Goal: Information Seeking & Learning: Learn about a topic

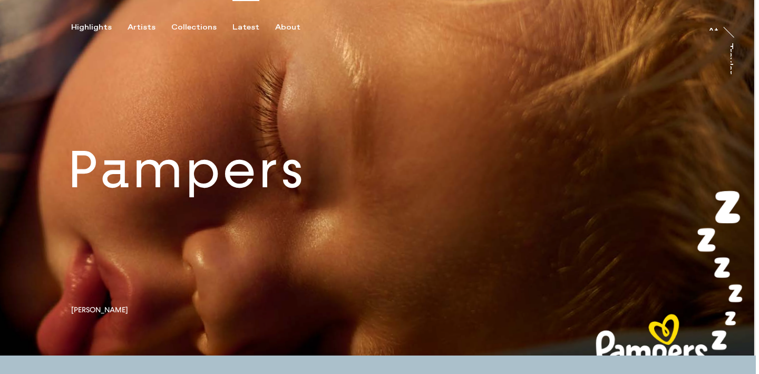
click at [232, 28] on div "Latest" at bounding box center [245, 27] width 27 height 9
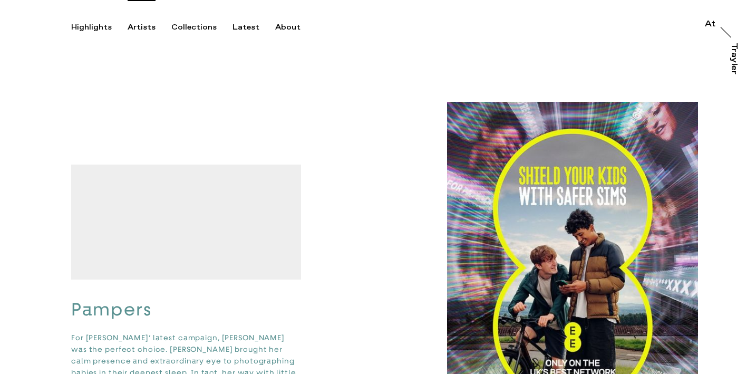
click at [144, 26] on div "Artists" at bounding box center [142, 27] width 28 height 9
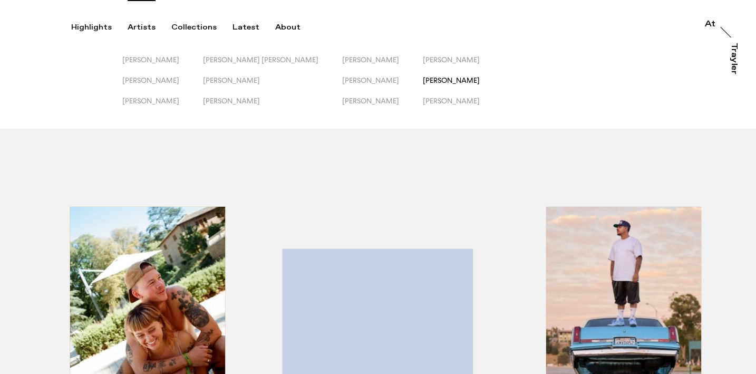
click at [443, 80] on span "[PERSON_NAME]" at bounding box center [451, 80] width 57 height 8
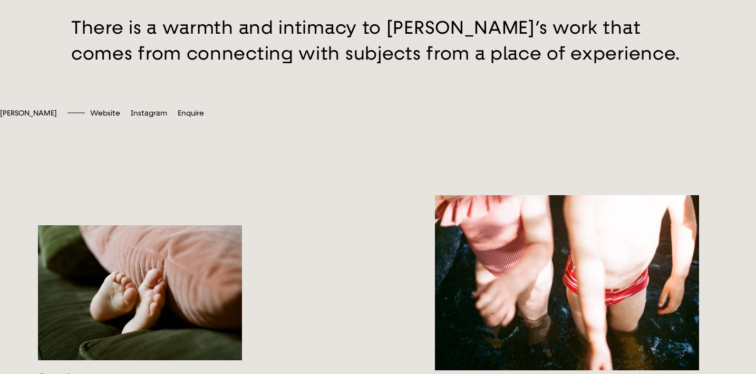
scroll to position [292, 0]
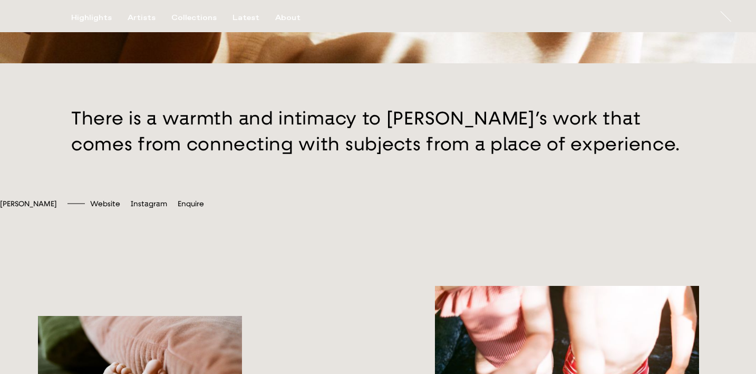
click at [437, 182] on button "button" at bounding box center [378, 131] width 756 height 136
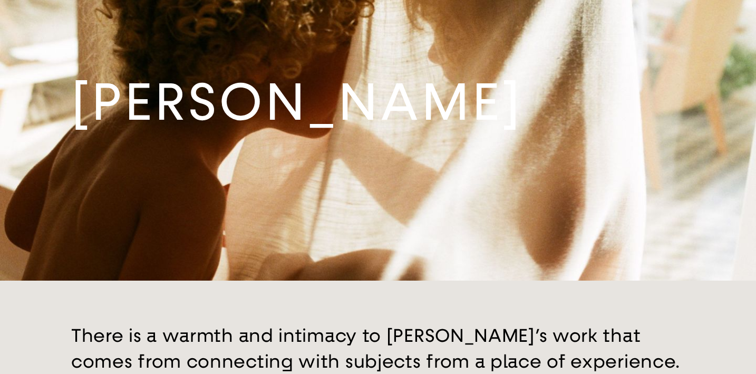
scroll to position [0, 0]
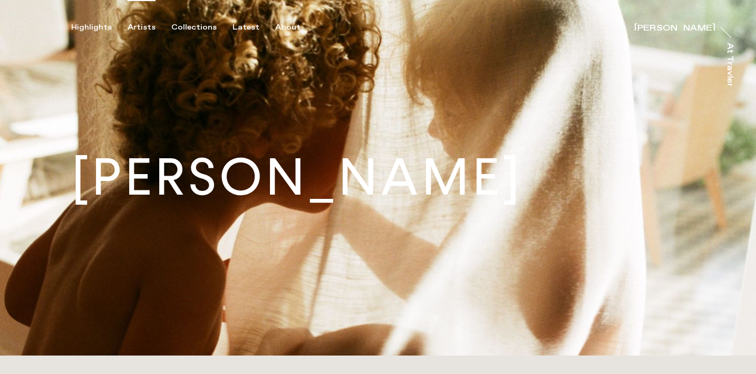
click at [151, 24] on div "Artists" at bounding box center [142, 27] width 28 height 9
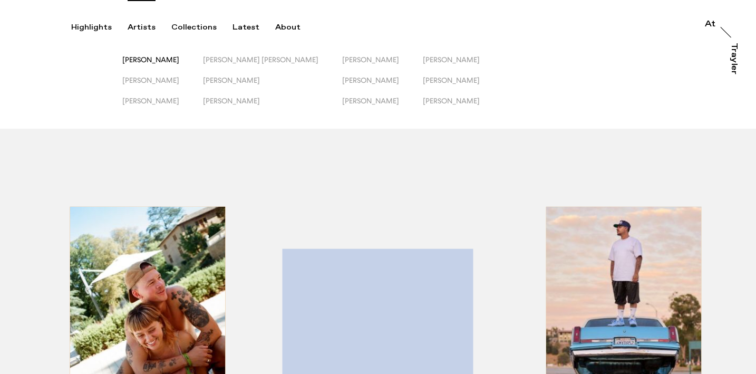
click at [179, 63] on span "[PERSON_NAME]" at bounding box center [150, 59] width 57 height 8
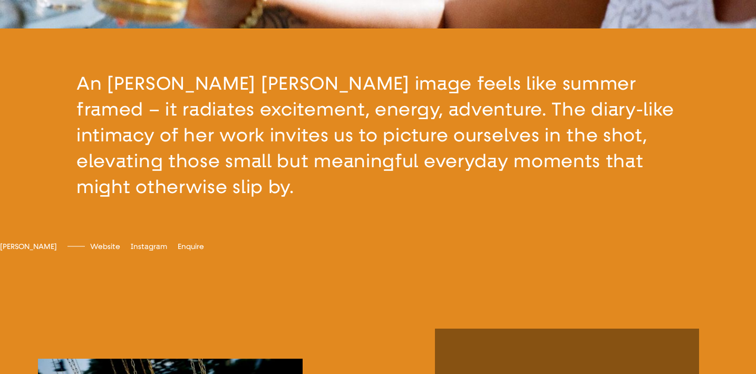
click at [446, 229] on button "button" at bounding box center [378, 135] width 756 height 214
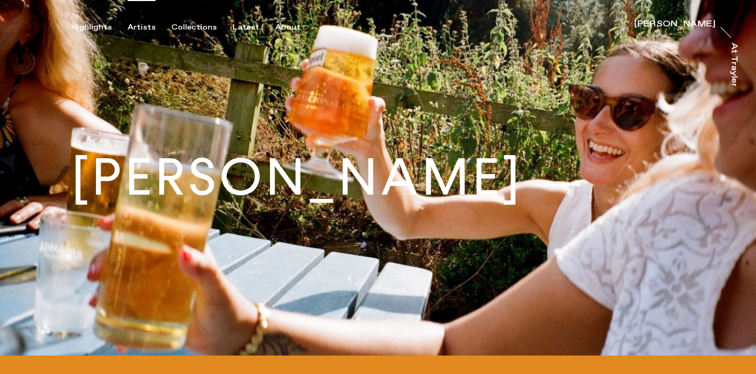
click at [140, 28] on div "Artists" at bounding box center [142, 27] width 28 height 9
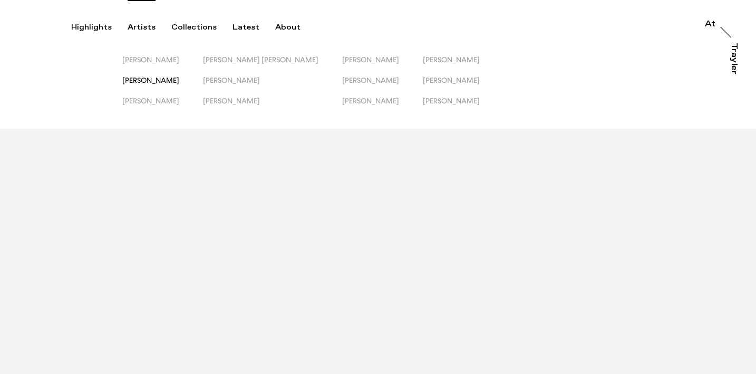
click at [149, 79] on span "[PERSON_NAME]" at bounding box center [150, 80] width 57 height 8
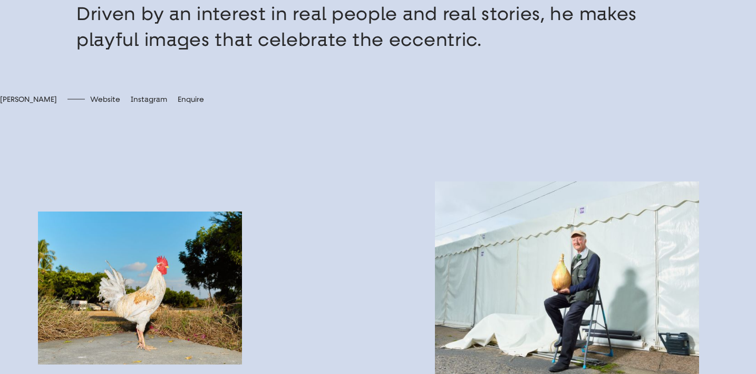
click at [279, 51] on button "button" at bounding box center [378, 14] width 756 height 162
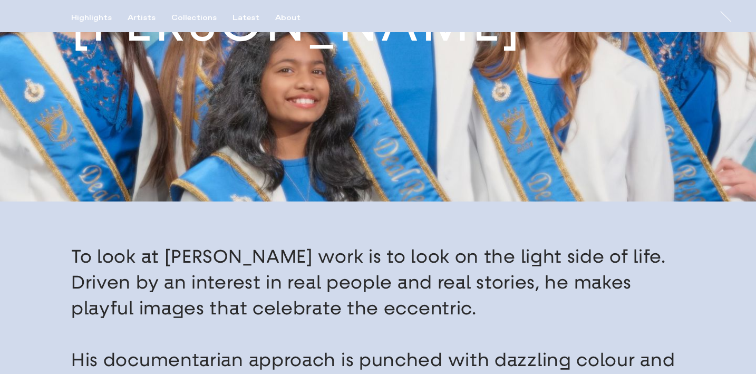
scroll to position [105, 0]
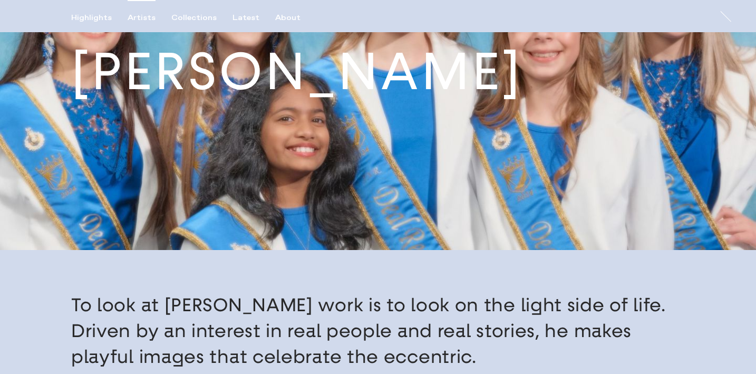
click at [141, 16] on div "Artists" at bounding box center [142, 17] width 28 height 9
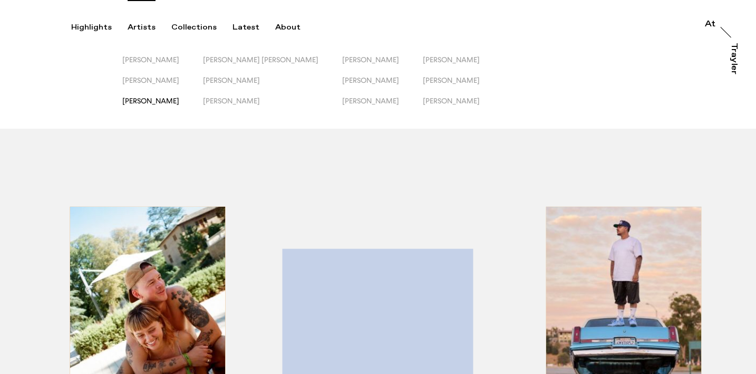
click at [140, 98] on span "[PERSON_NAME]" at bounding box center [150, 100] width 57 height 8
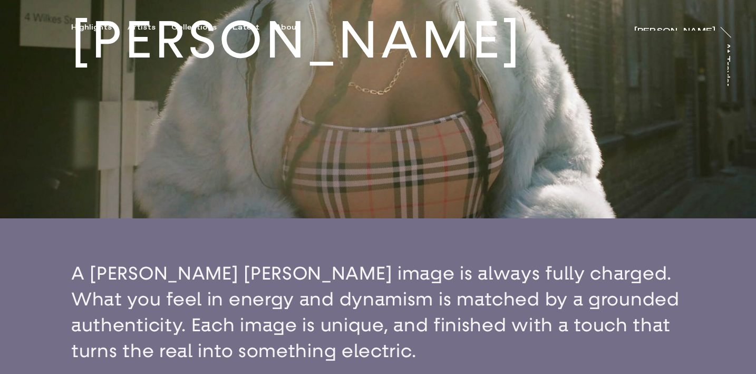
scroll to position [306, 0]
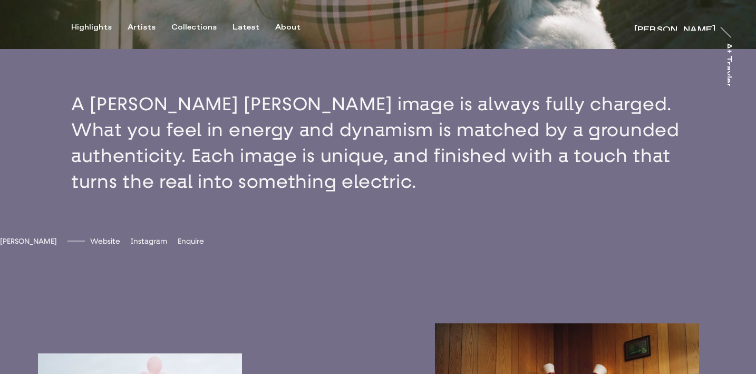
click at [284, 173] on button "button" at bounding box center [378, 143] width 756 height 188
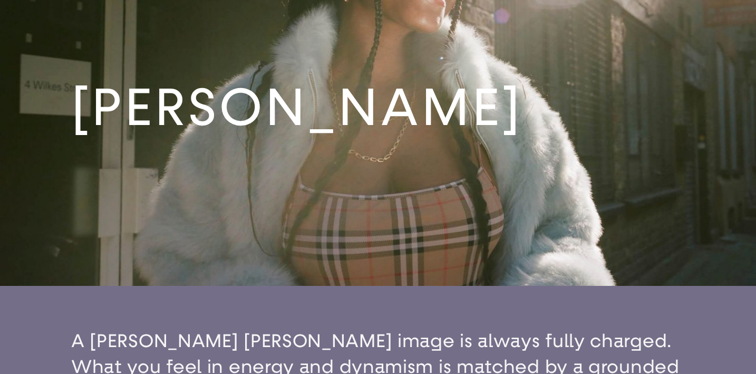
scroll to position [0, 0]
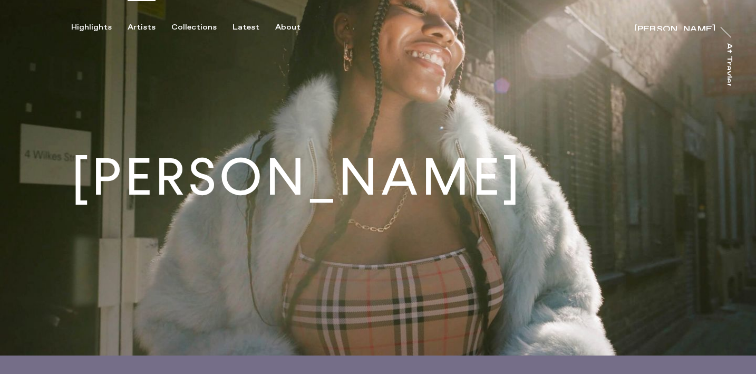
click at [147, 30] on div "Artists" at bounding box center [142, 27] width 28 height 9
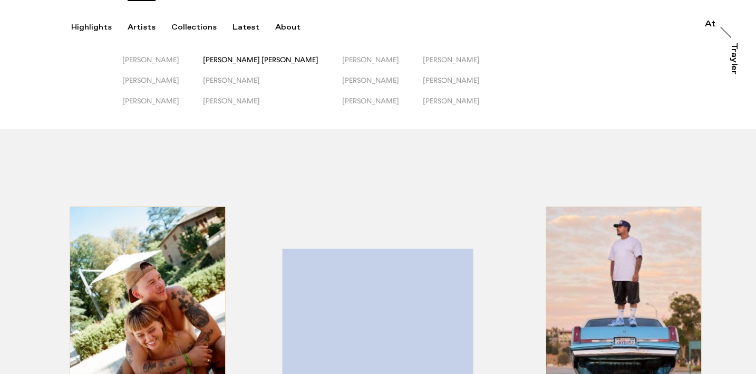
click at [245, 62] on span "[PERSON_NAME] [PERSON_NAME]" at bounding box center [260, 59] width 115 height 8
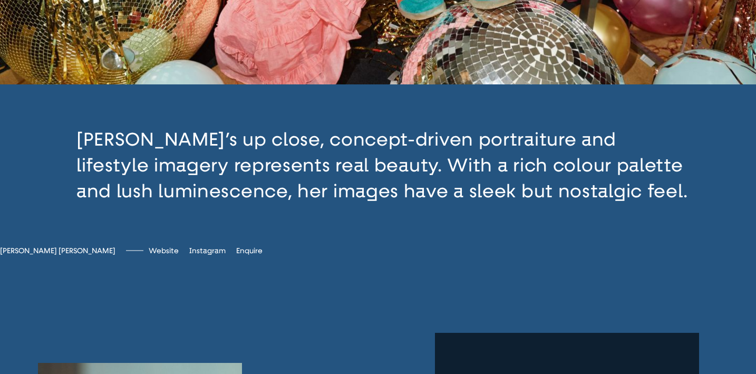
click at [283, 226] on button "button" at bounding box center [378, 165] width 756 height 162
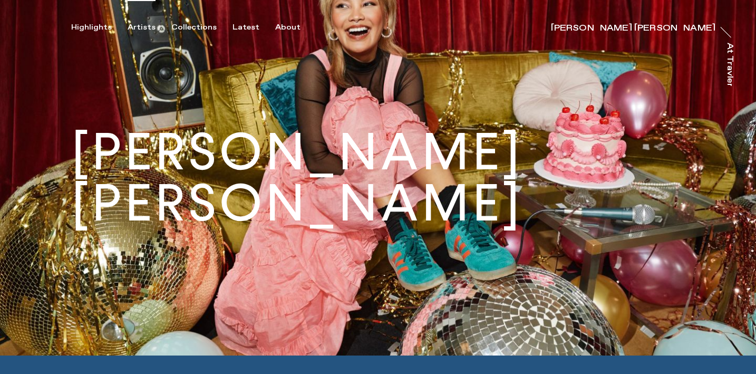
click at [150, 27] on div "Artists" at bounding box center [142, 27] width 28 height 9
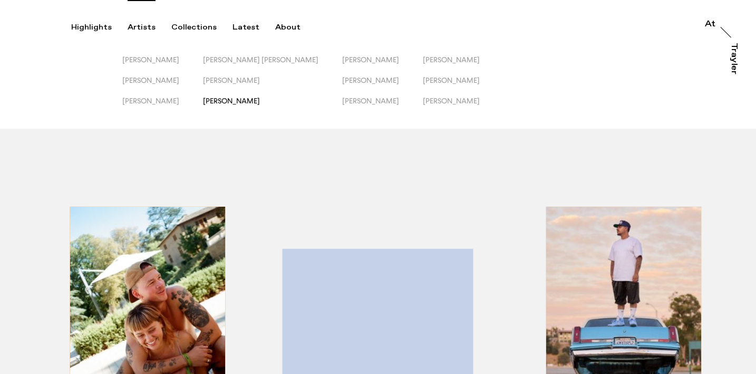
click at [246, 100] on span "[PERSON_NAME]" at bounding box center [231, 100] width 57 height 8
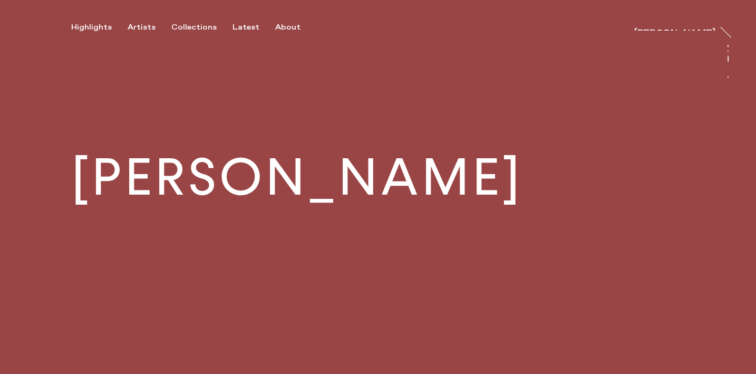
scroll to position [377, 0]
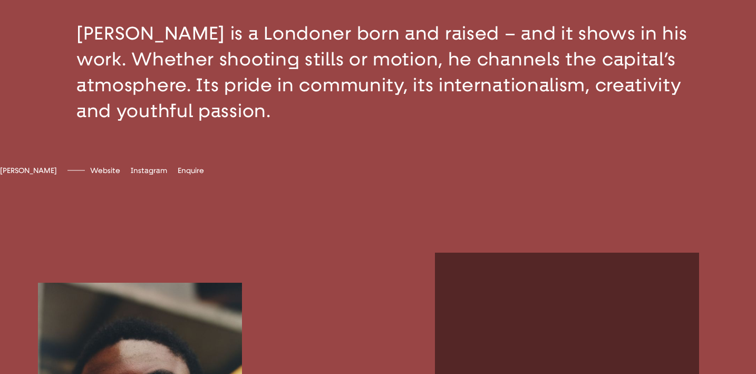
click at [255, 148] on button "button" at bounding box center [378, 72] width 756 height 188
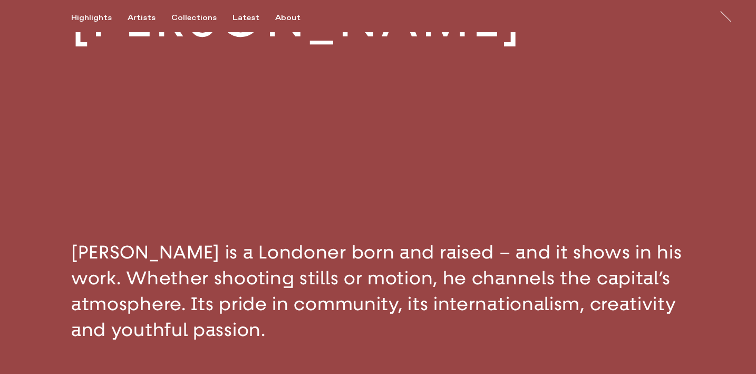
scroll to position [66, 0]
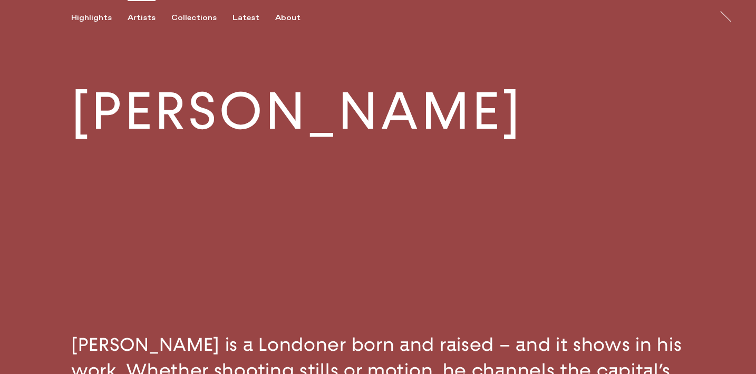
click at [142, 14] on div "Artists" at bounding box center [142, 17] width 28 height 9
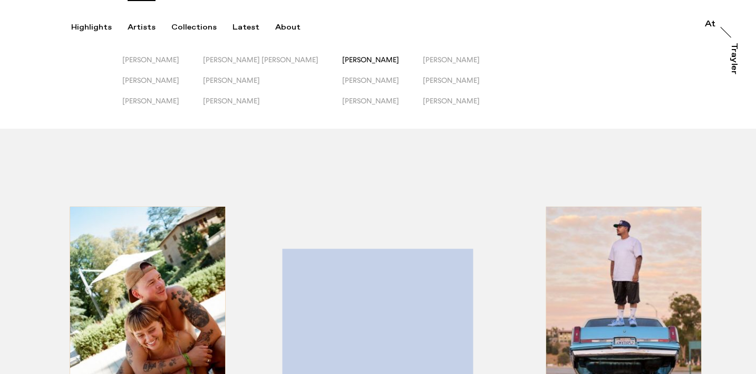
click at [342, 57] on span "[PERSON_NAME]" at bounding box center [370, 59] width 57 height 8
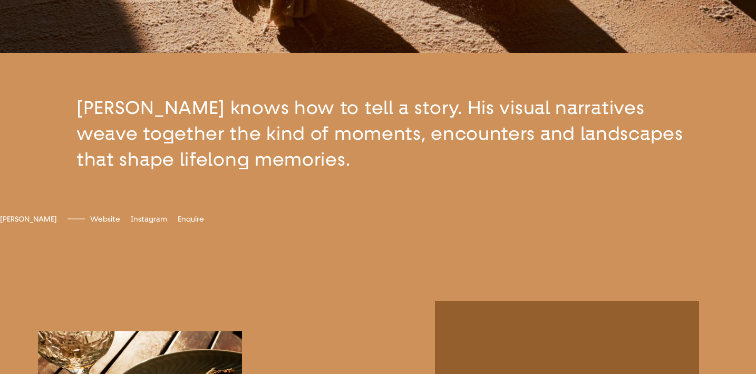
click at [346, 211] on button "button" at bounding box center [378, 134] width 756 height 162
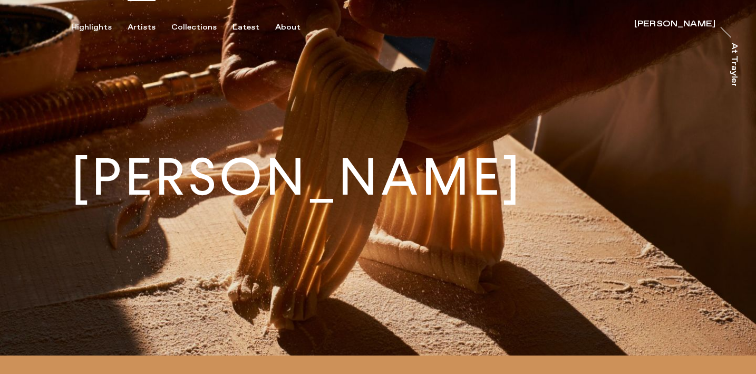
click at [148, 28] on div "Artists" at bounding box center [142, 27] width 28 height 9
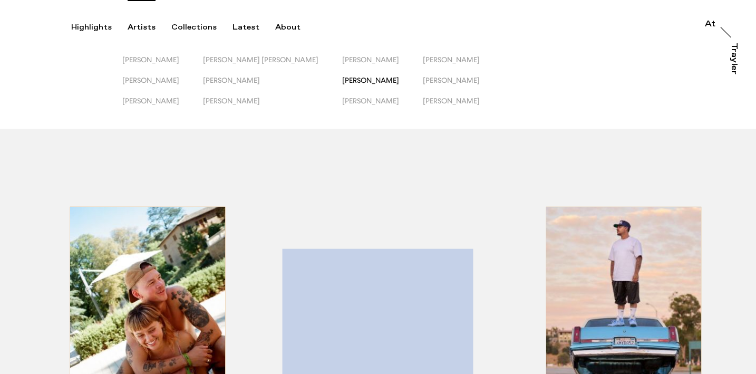
click at [343, 81] on span "[PERSON_NAME]" at bounding box center [370, 80] width 57 height 8
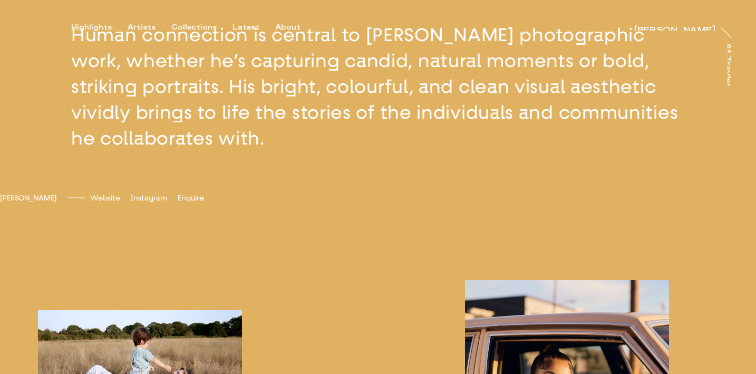
scroll to position [500, 0]
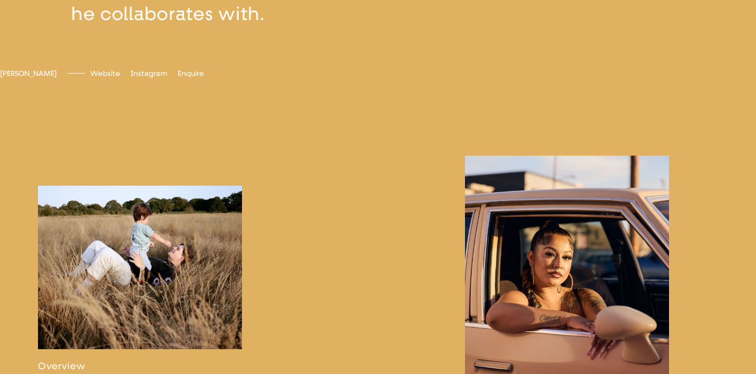
click at [341, 112] on div "[PERSON_NAME] Website [DOMAIN_NAME] Instagram ojharv Enquire [EMAIL_ADDRESS][DO…" at bounding box center [378, 101] width 756 height 64
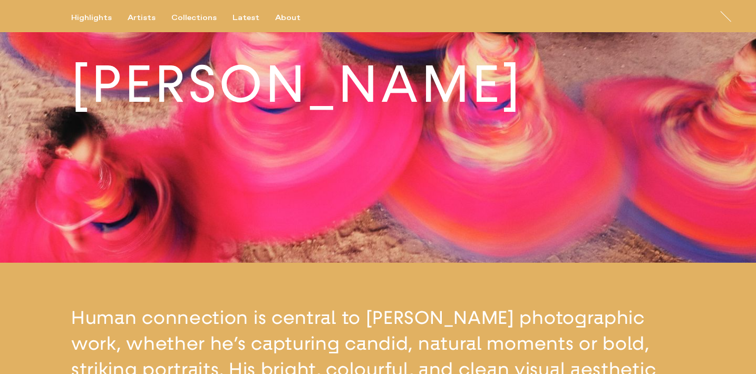
scroll to position [0, 0]
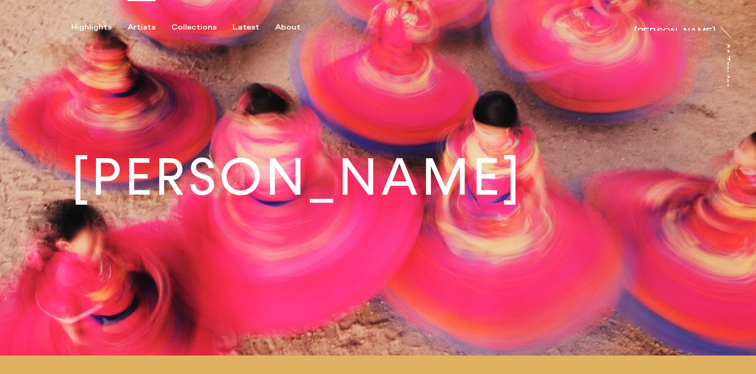
click at [146, 27] on div "Artists" at bounding box center [142, 27] width 28 height 9
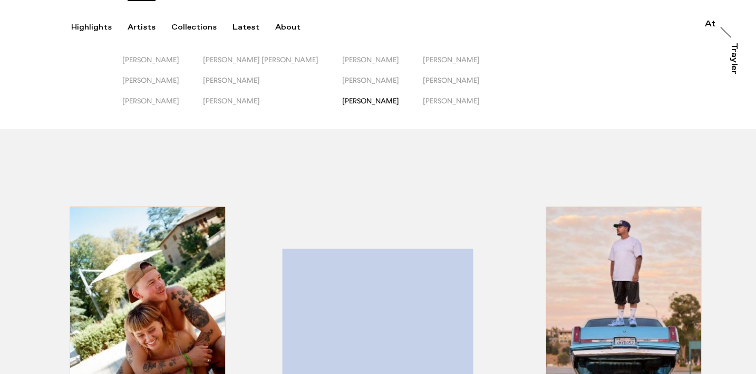
click at [342, 103] on span "[PERSON_NAME]" at bounding box center [370, 100] width 57 height 8
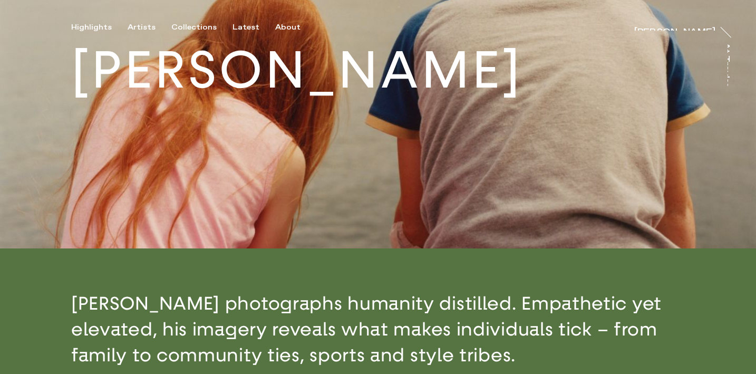
scroll to position [260, 0]
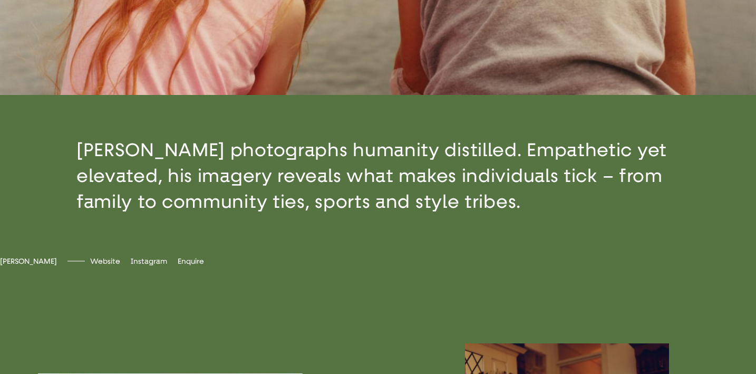
click at [325, 243] on button "button" at bounding box center [378, 176] width 756 height 162
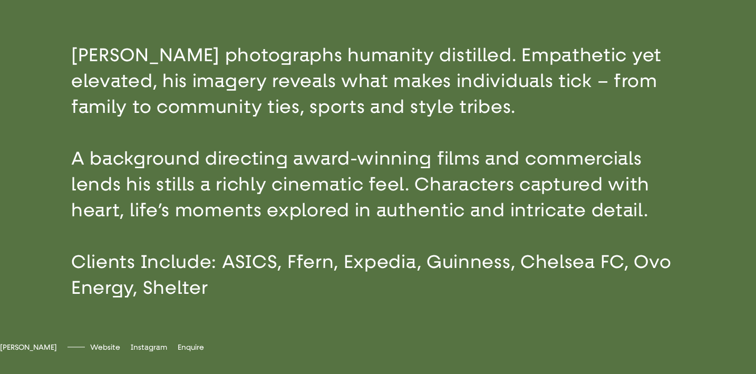
scroll to position [0, 0]
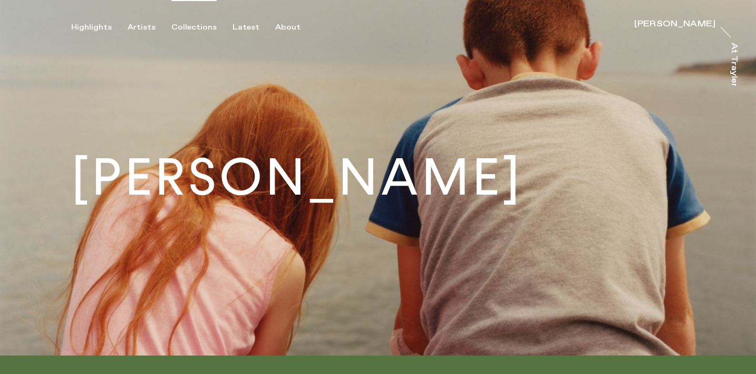
click at [189, 28] on div "Collections" at bounding box center [193, 27] width 45 height 9
click at [151, 26] on div "Artists" at bounding box center [142, 27] width 28 height 9
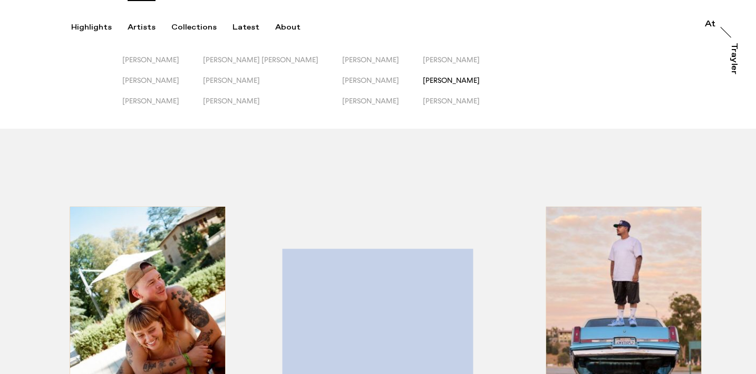
click at [423, 81] on span "[PERSON_NAME]" at bounding box center [451, 80] width 57 height 8
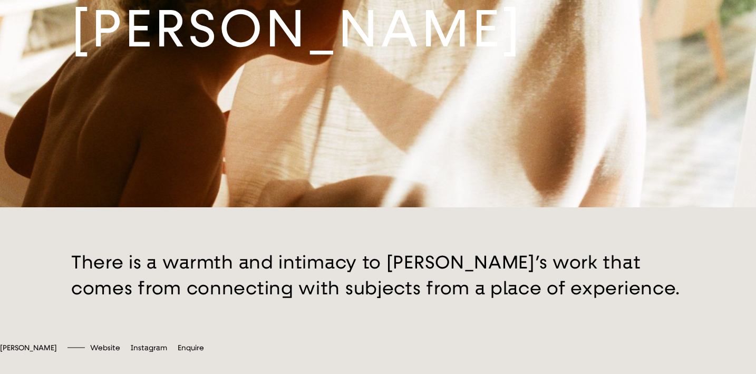
scroll to position [96, 0]
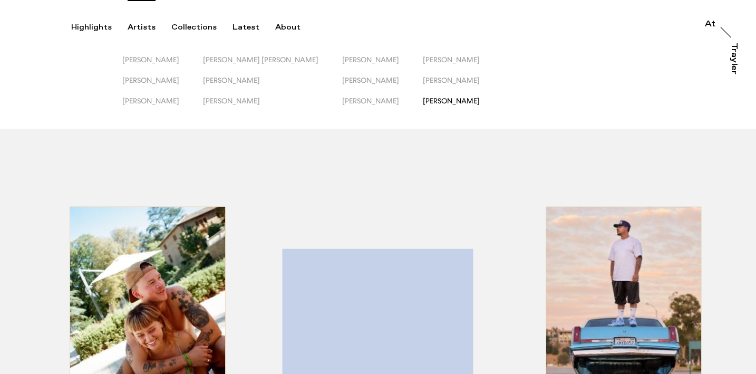
click at [423, 103] on span "[PERSON_NAME]" at bounding box center [451, 100] width 57 height 8
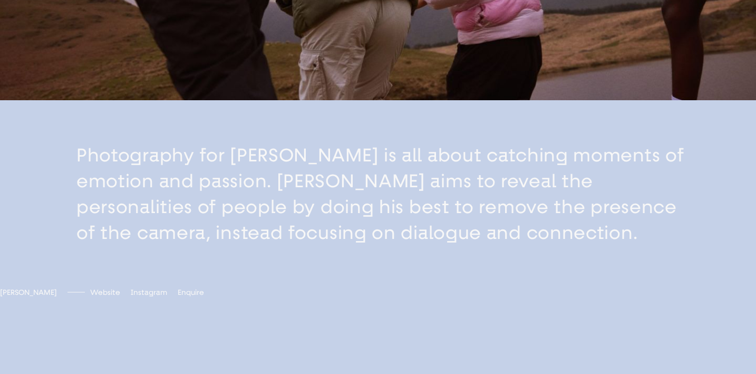
click at [371, 242] on button "button" at bounding box center [378, 194] width 756 height 188
